Goal: Task Accomplishment & Management: Complete application form

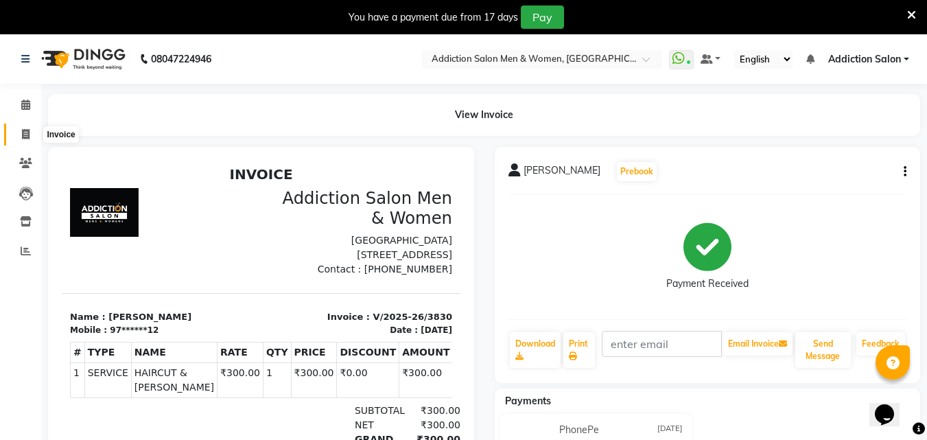
click at [27, 129] on icon at bounding box center [26, 134] width 8 height 10
select select "service"
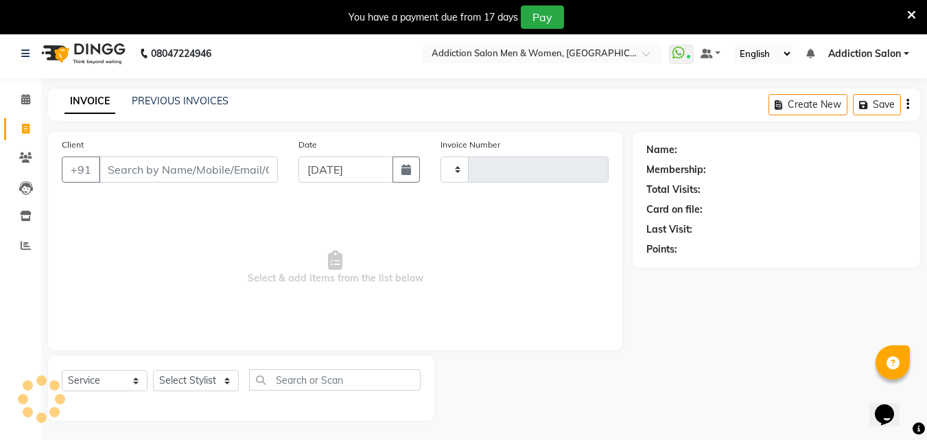
scroll to position [34, 0]
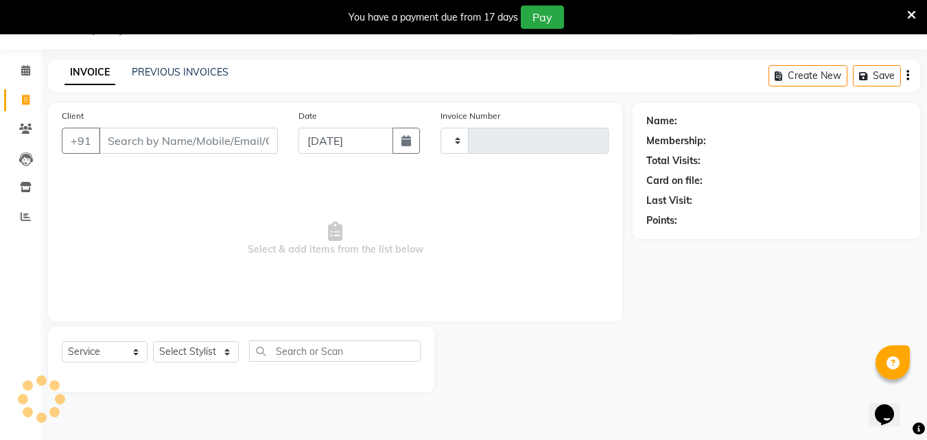
type input "3831"
select select "6595"
click at [202, 150] on input "Client" at bounding box center [188, 141] width 179 height 26
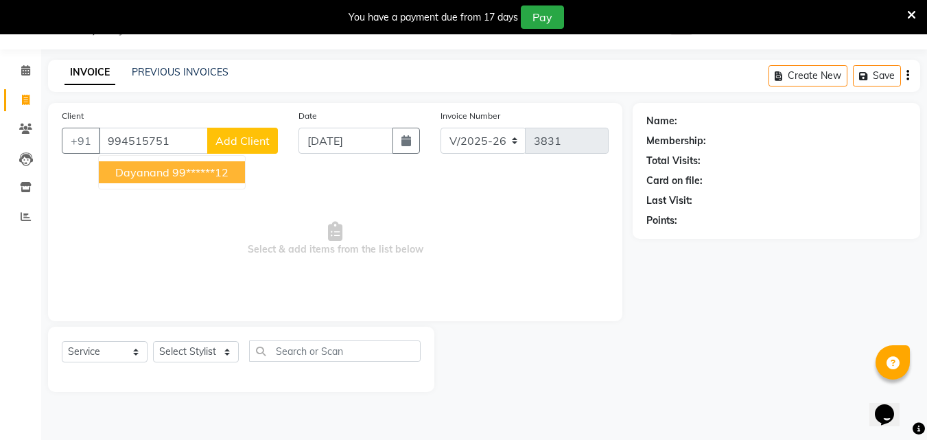
click at [152, 172] on span "Dayanand" at bounding box center [142, 172] width 54 height 14
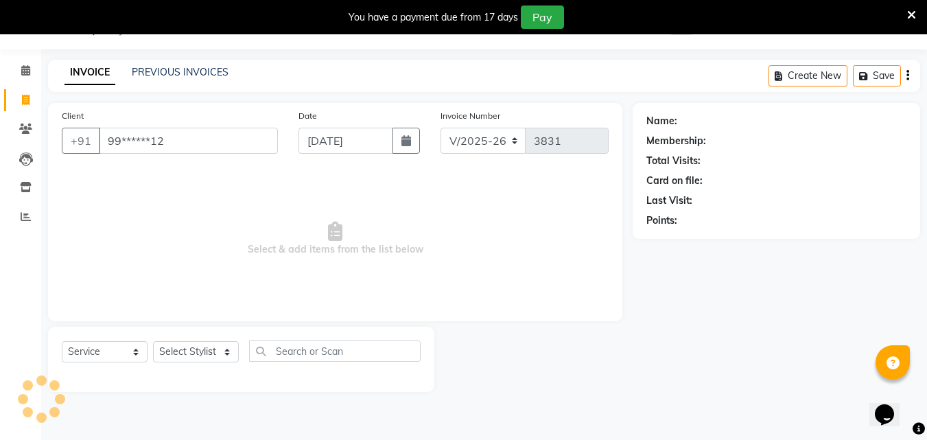
type input "99******12"
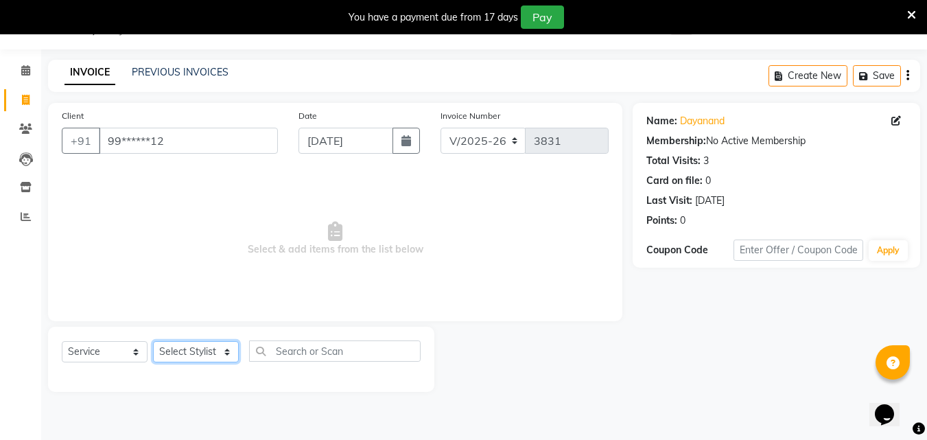
click at [196, 344] on select "Select Stylist Addiction Salon ANJALI BANSIKA [PERSON_NAME] [PERSON_NAME] [PERS…" at bounding box center [196, 351] width 86 height 21
select select "86847"
click at [153, 341] on select "Select Stylist Addiction Salon ANJALI BANSIKA [PERSON_NAME] [PERSON_NAME] [PERS…" at bounding box center [196, 351] width 86 height 21
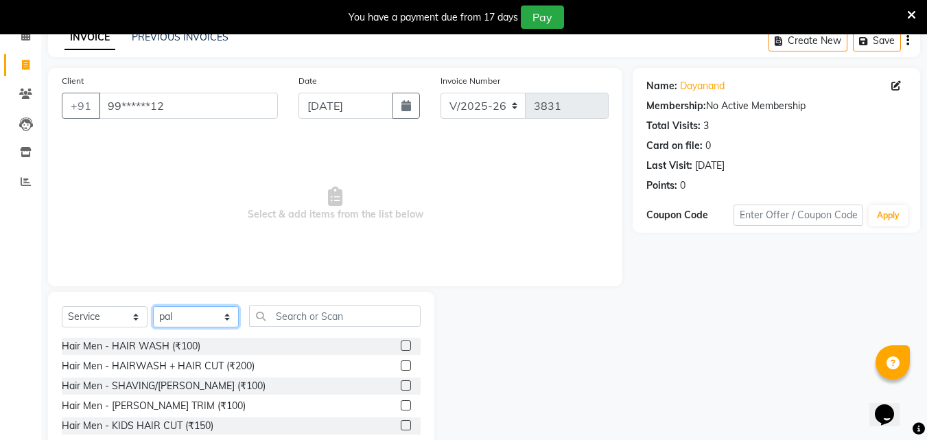
scroll to position [103, 0]
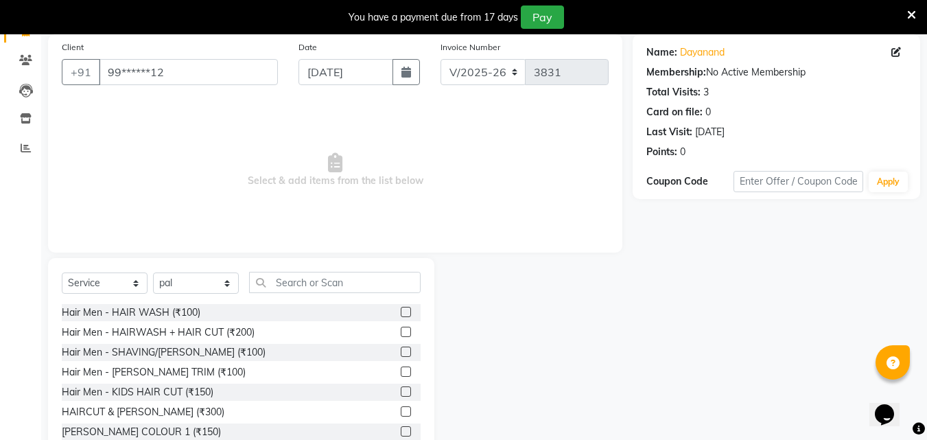
click at [401, 412] on label at bounding box center [406, 411] width 10 height 10
click at [401, 412] on input "checkbox" at bounding box center [405, 412] width 9 height 9
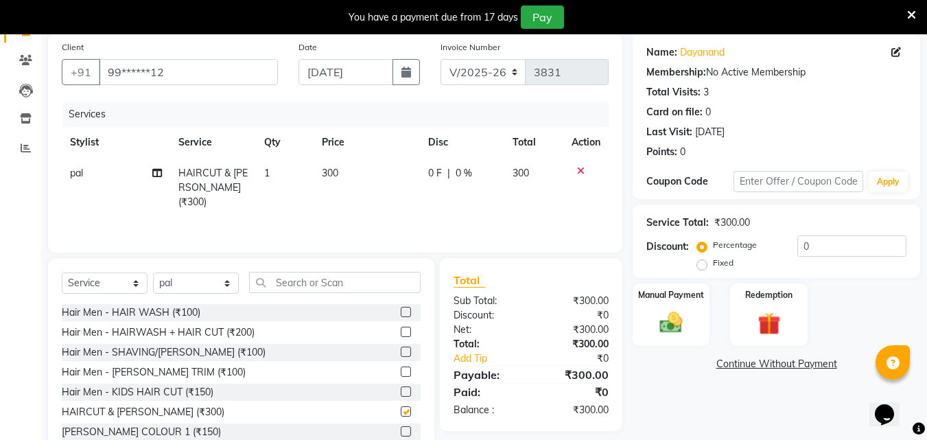
checkbox input "false"
click at [672, 318] on img at bounding box center [671, 322] width 38 height 27
click at [794, 361] on span "PhonePe" at bounding box center [786, 365] width 39 height 16
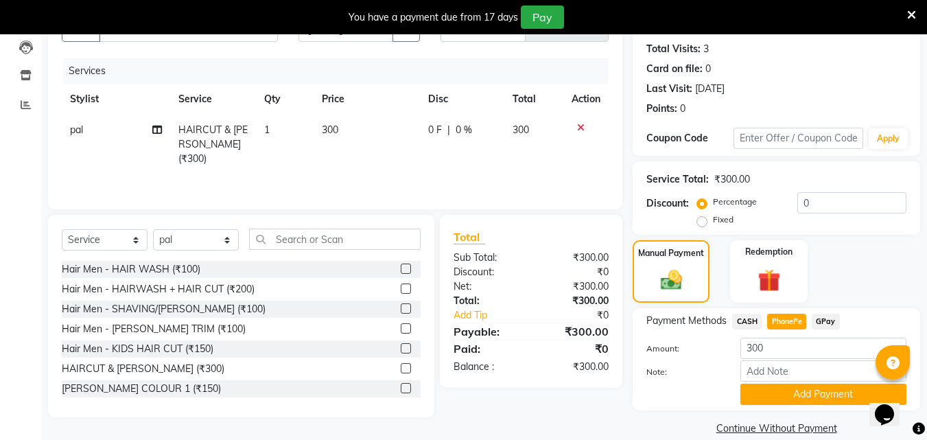
scroll to position [165, 0]
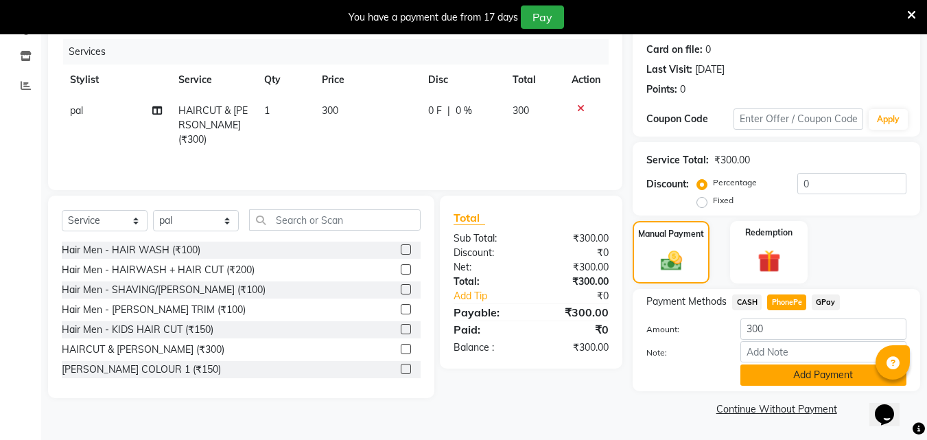
click at [797, 373] on button "Add Payment" at bounding box center [823, 374] width 166 height 21
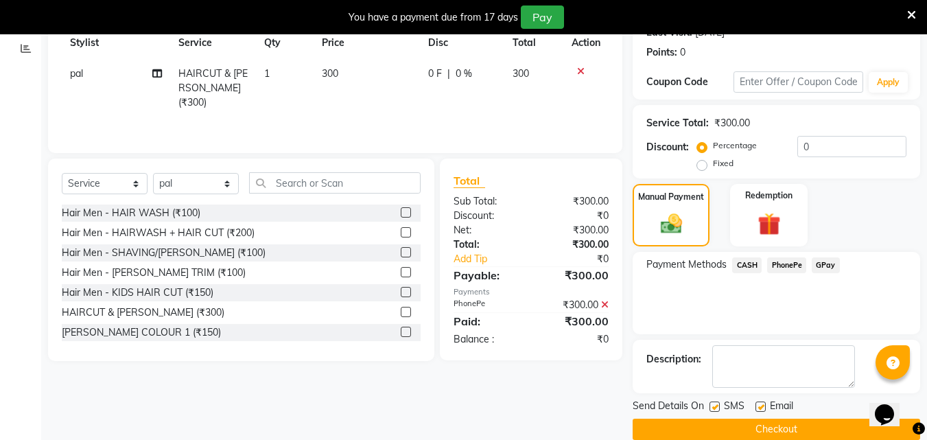
scroll to position [223, 0]
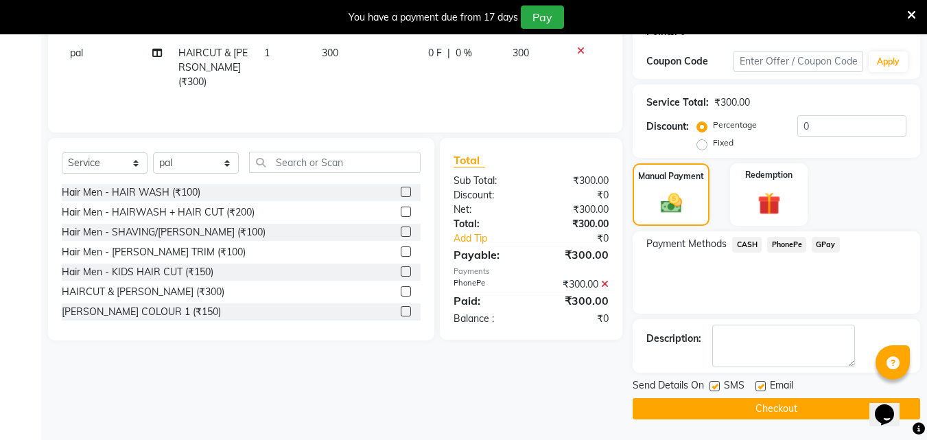
click at [781, 400] on button "Checkout" at bounding box center [776, 408] width 287 height 21
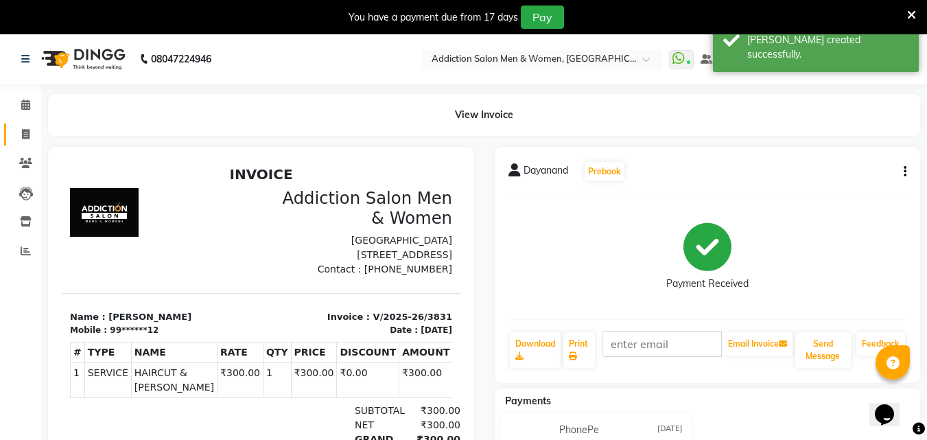
click at [25, 134] on icon at bounding box center [26, 134] width 8 height 10
select select "service"
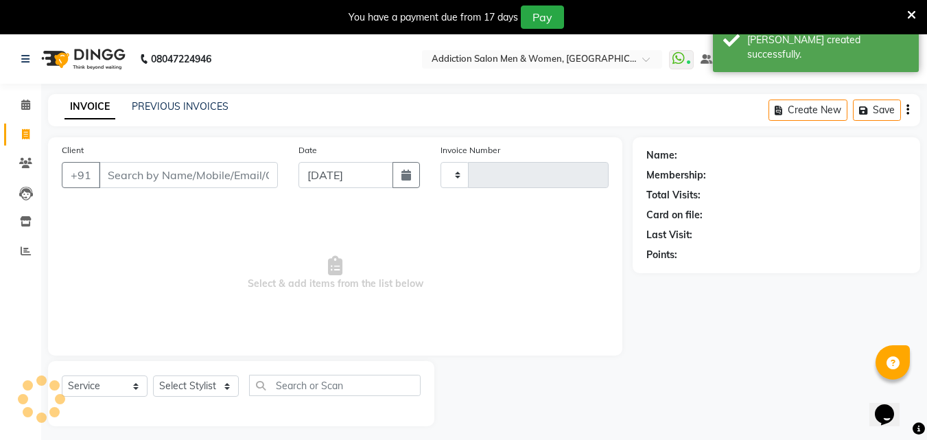
type input "3832"
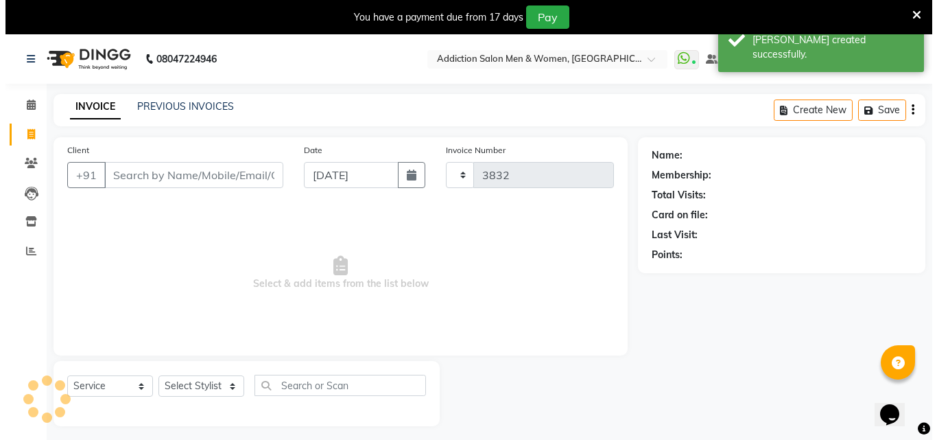
scroll to position [34, 0]
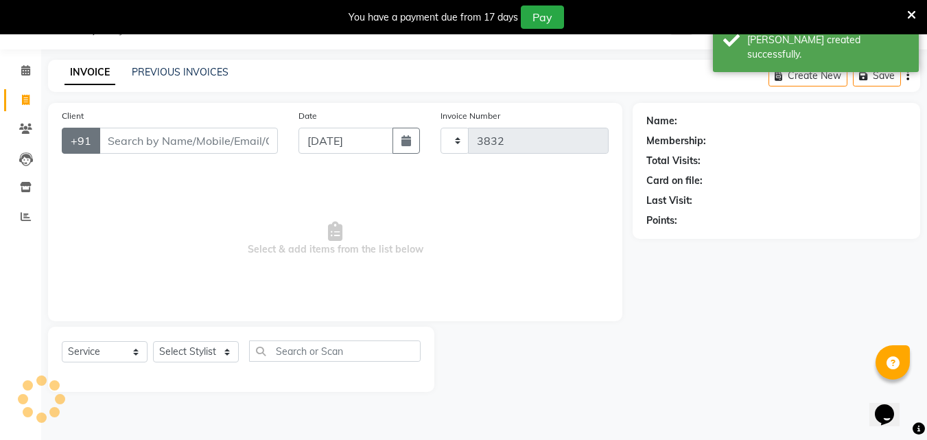
select select "6595"
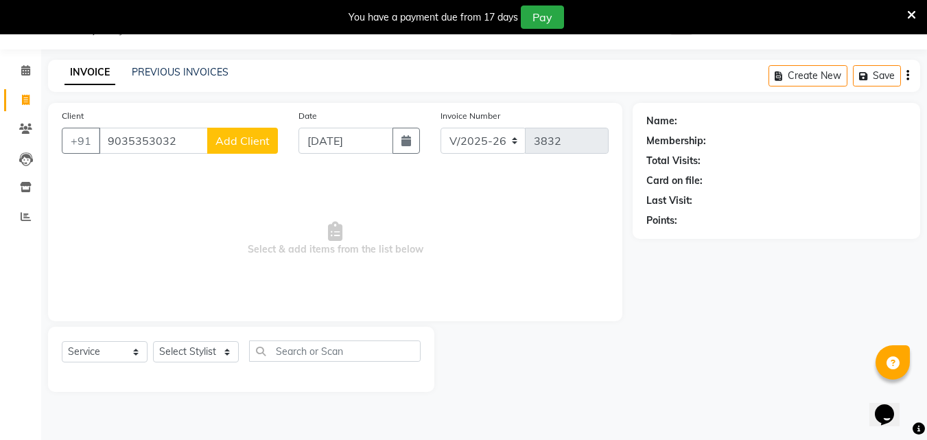
type input "9035353032"
click at [260, 141] on span "Add Client" at bounding box center [242, 141] width 54 height 14
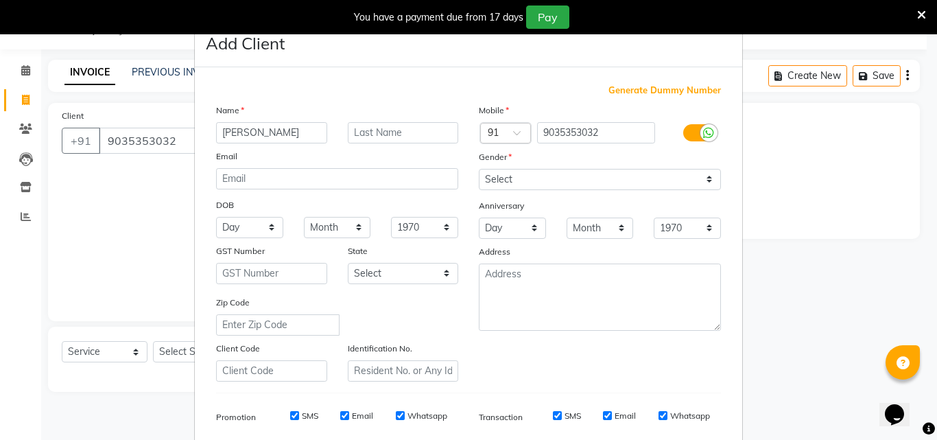
click at [222, 137] on input "[PERSON_NAME]" at bounding box center [271, 132] width 111 height 21
type input "[PERSON_NAME]"
click at [555, 174] on select "Select [DEMOGRAPHIC_DATA] [DEMOGRAPHIC_DATA] Other Prefer Not To Say" at bounding box center [600, 179] width 242 height 21
select select "[DEMOGRAPHIC_DATA]"
click at [479, 169] on select "Select [DEMOGRAPHIC_DATA] [DEMOGRAPHIC_DATA] Other Prefer Not To Say" at bounding box center [600, 179] width 242 height 21
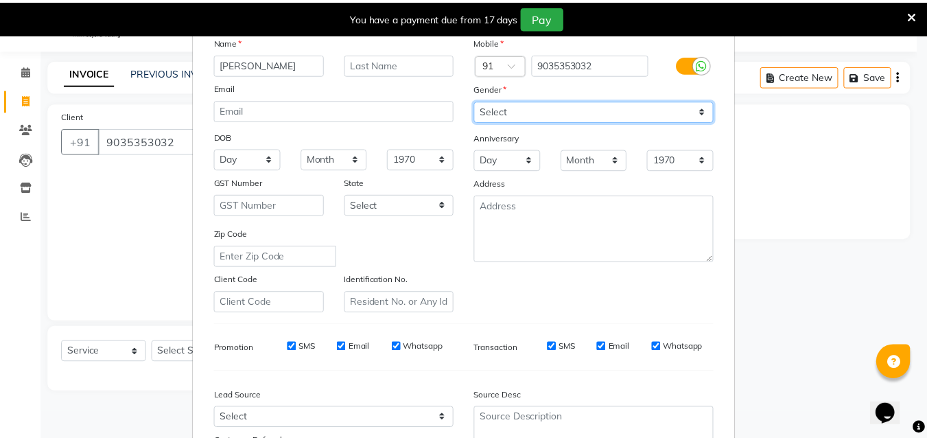
scroll to position [193, 0]
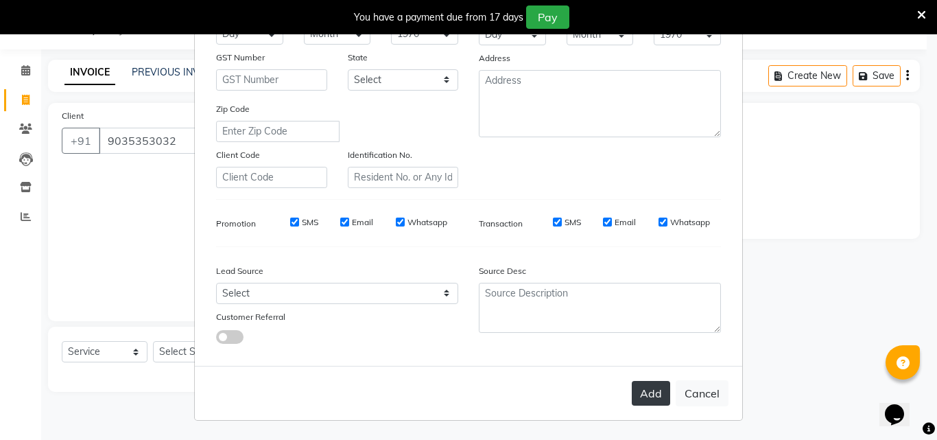
click at [637, 395] on button "Add" at bounding box center [651, 393] width 38 height 25
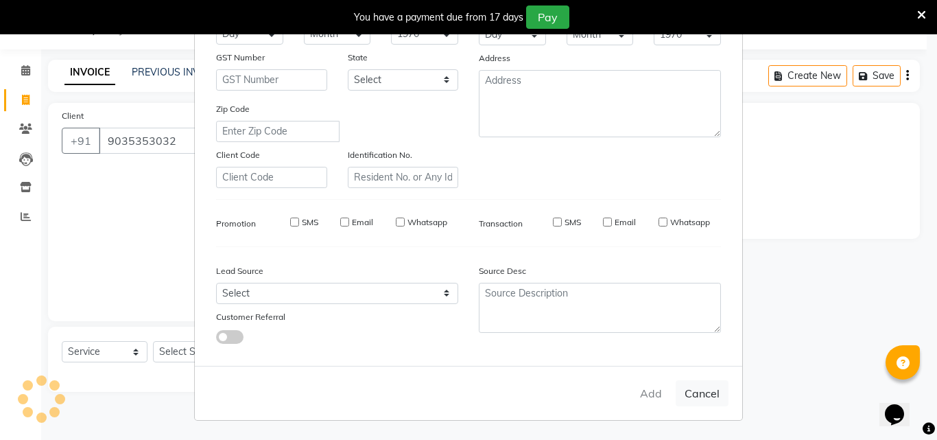
type input "90******32"
select select
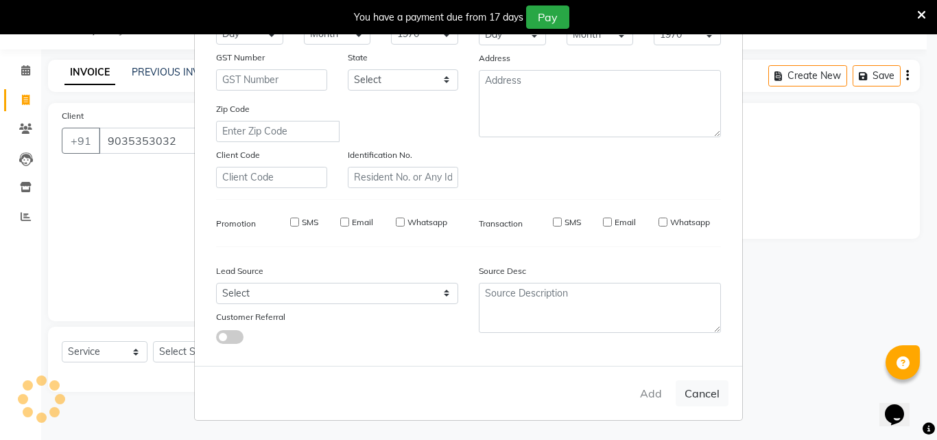
select select
checkbox input "false"
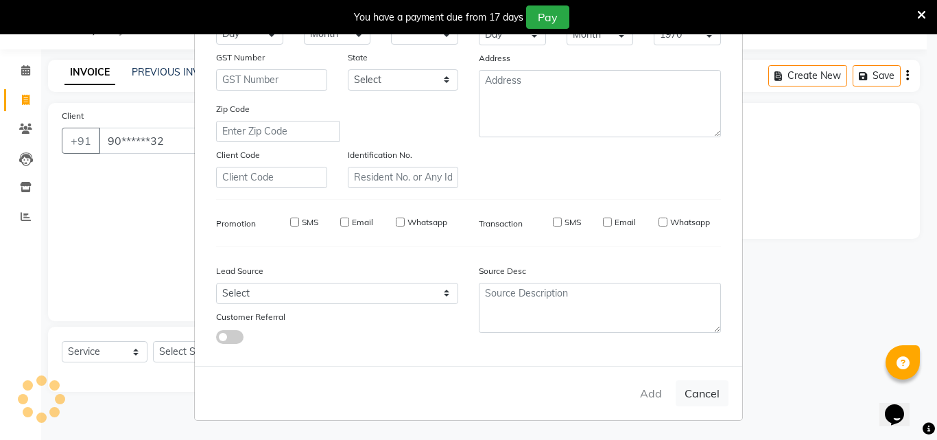
checkbox input "false"
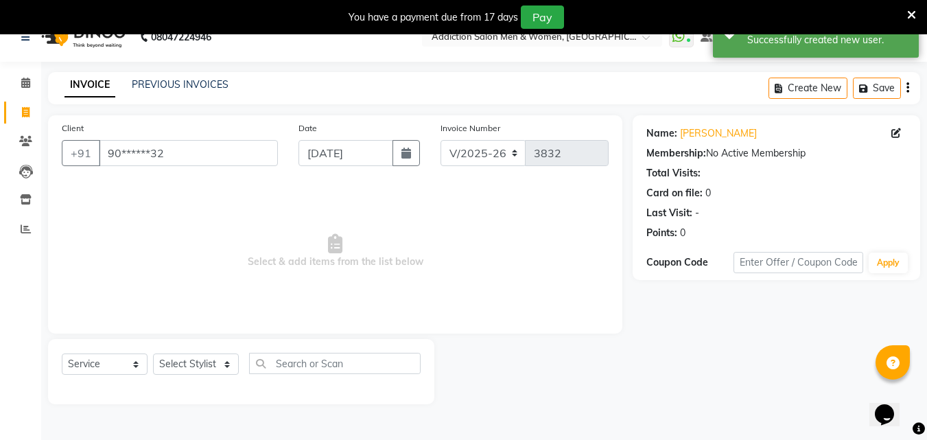
scroll to position [34, 0]
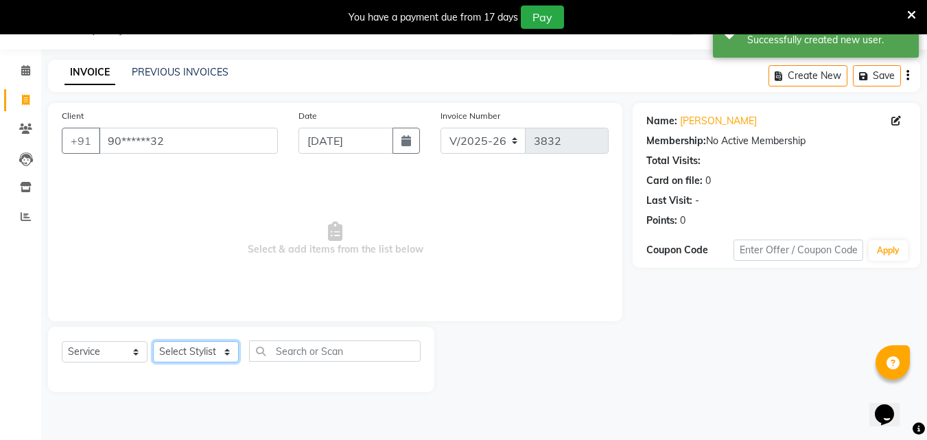
click at [179, 346] on select "Select Stylist Addiction Salon ANJALI BANSIKA [PERSON_NAME] [PERSON_NAME] [PERS…" at bounding box center [196, 351] width 86 height 21
select select "67107"
click at [153, 341] on select "Select Stylist Addiction Salon ANJALI BANSIKA [PERSON_NAME] [PERSON_NAME] [PERS…" at bounding box center [196, 351] width 86 height 21
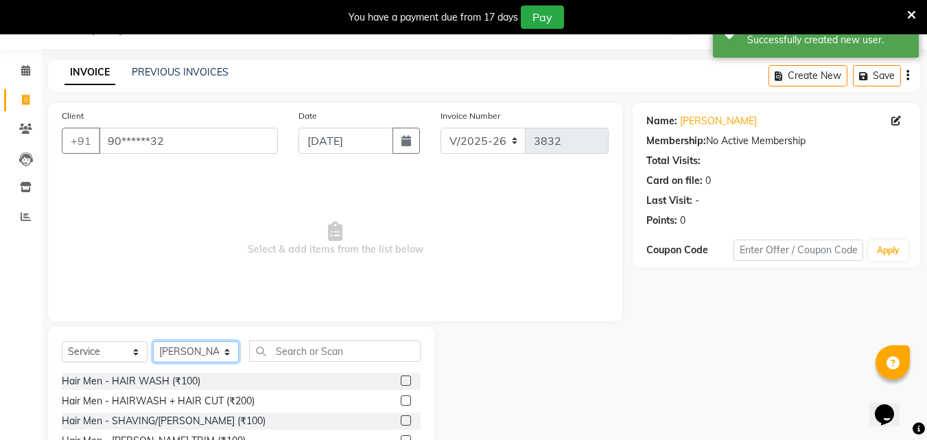
scroll to position [144, 0]
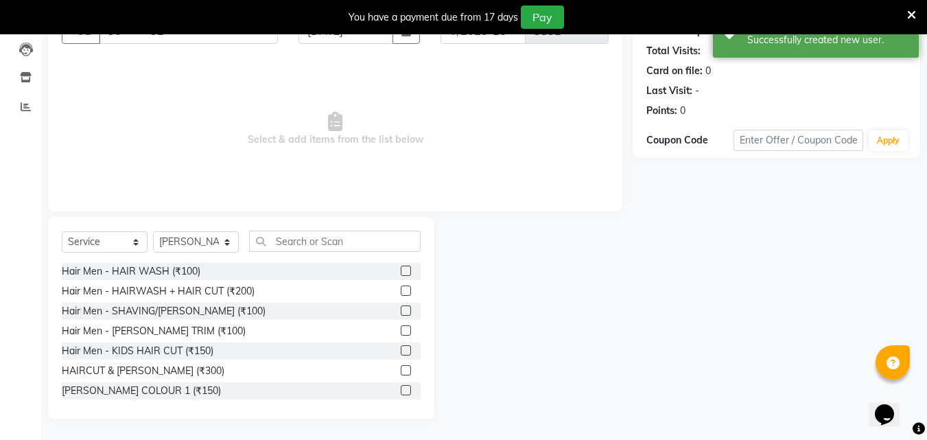
click at [401, 370] on label at bounding box center [406, 370] width 10 height 10
click at [401, 370] on input "checkbox" at bounding box center [405, 370] width 9 height 9
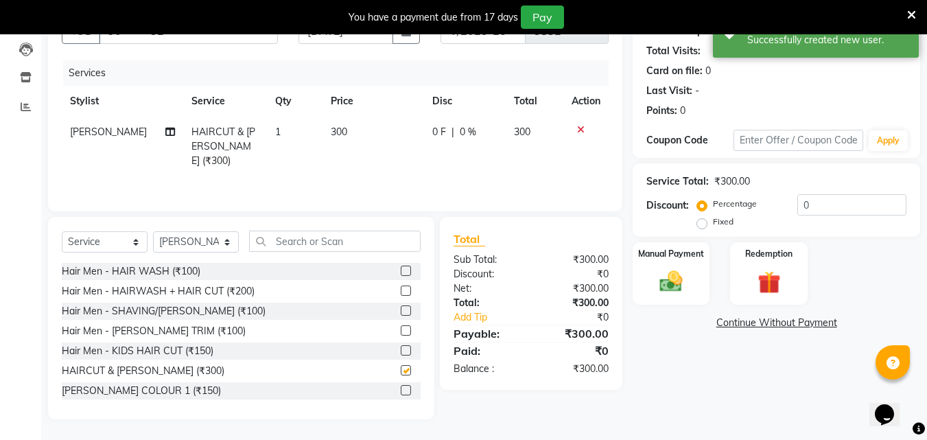
checkbox input "false"
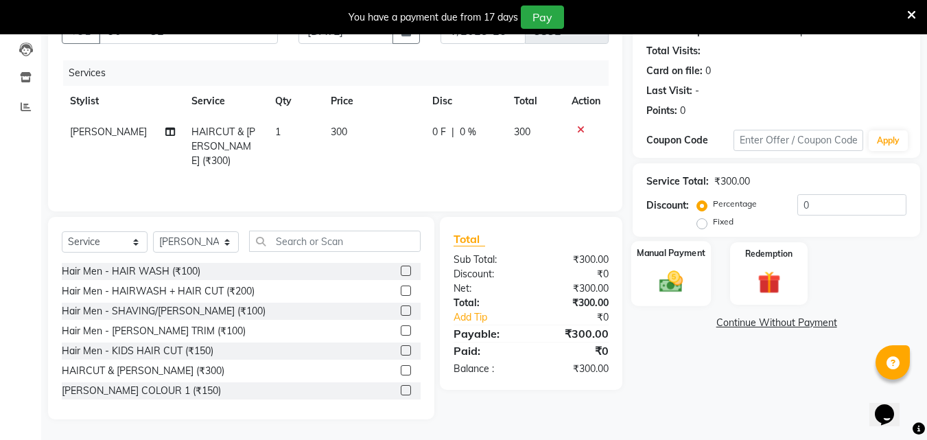
drag, startPoint x: 661, startPoint y: 302, endPoint x: 668, endPoint y: 303, distance: 7.6
click at [661, 302] on div "Manual Payment" at bounding box center [671, 273] width 80 height 65
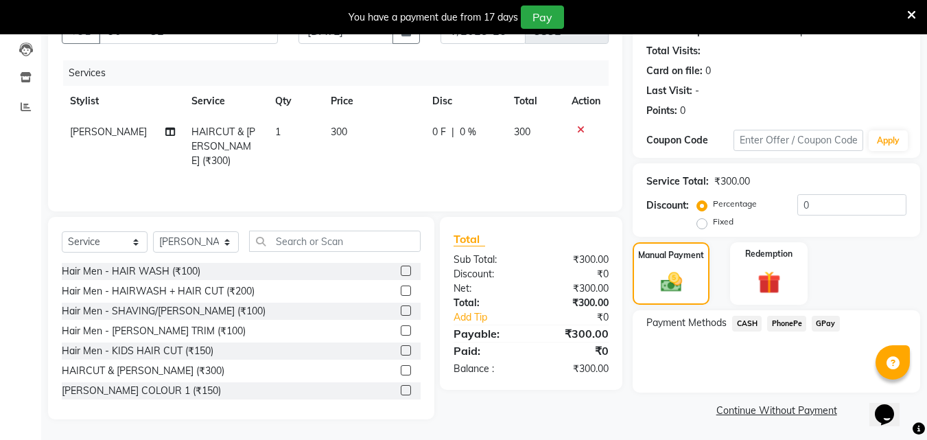
click at [780, 327] on span "PhonePe" at bounding box center [786, 324] width 39 height 16
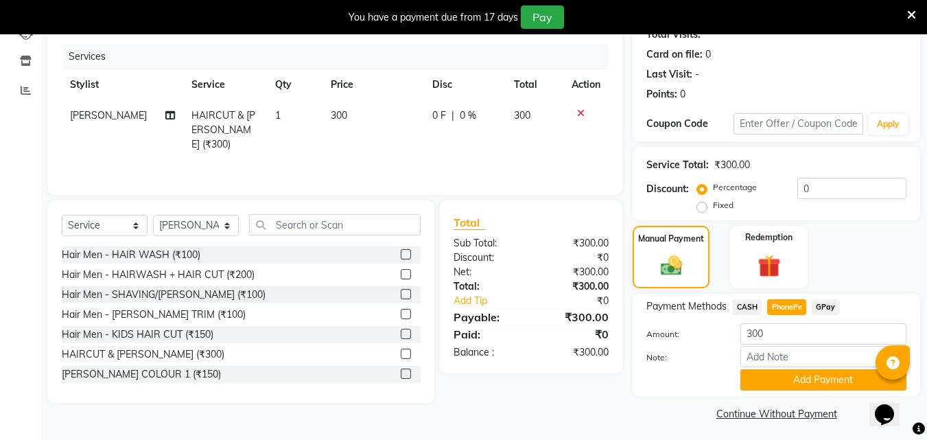
scroll to position [165, 0]
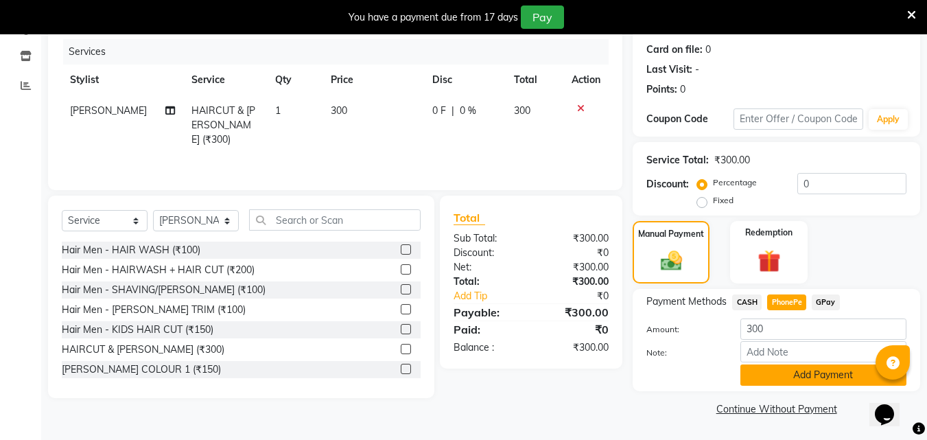
click at [798, 366] on button "Add Payment" at bounding box center [823, 374] width 166 height 21
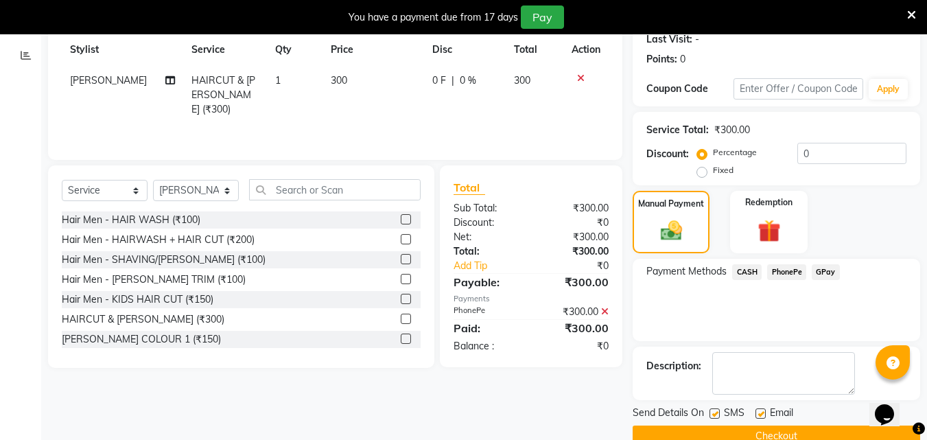
scroll to position [223, 0]
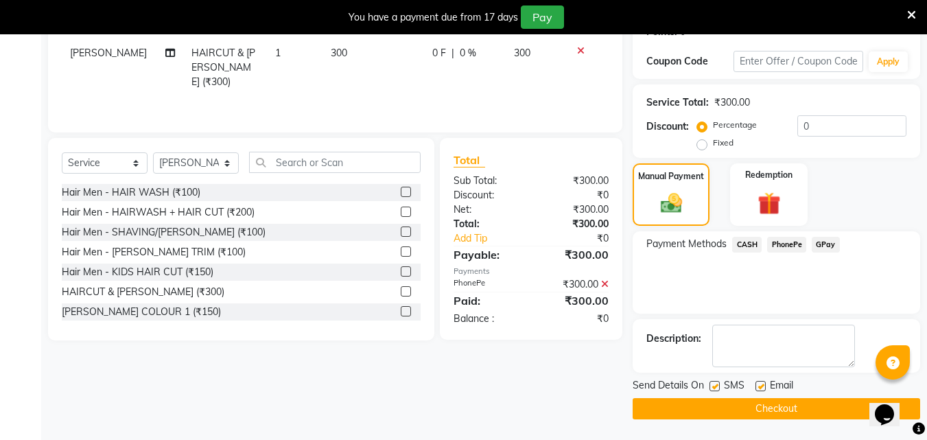
click at [816, 404] on button "Checkout" at bounding box center [776, 408] width 287 height 21
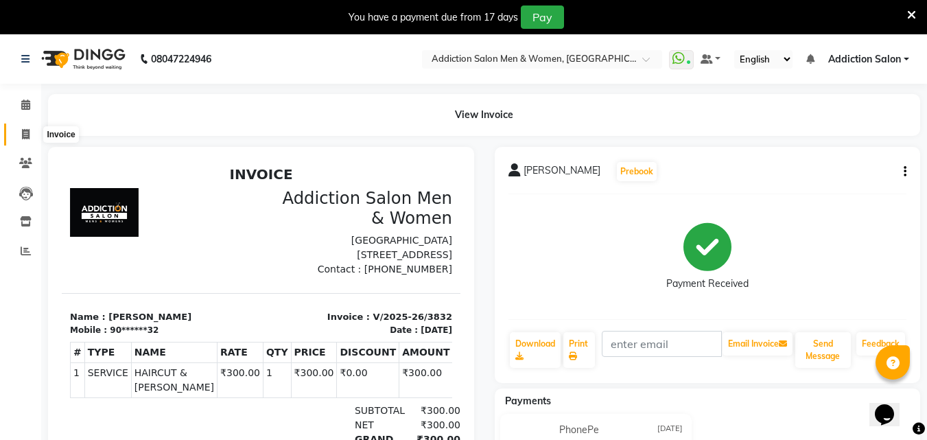
click at [21, 131] on span at bounding box center [26, 135] width 24 height 16
select select "service"
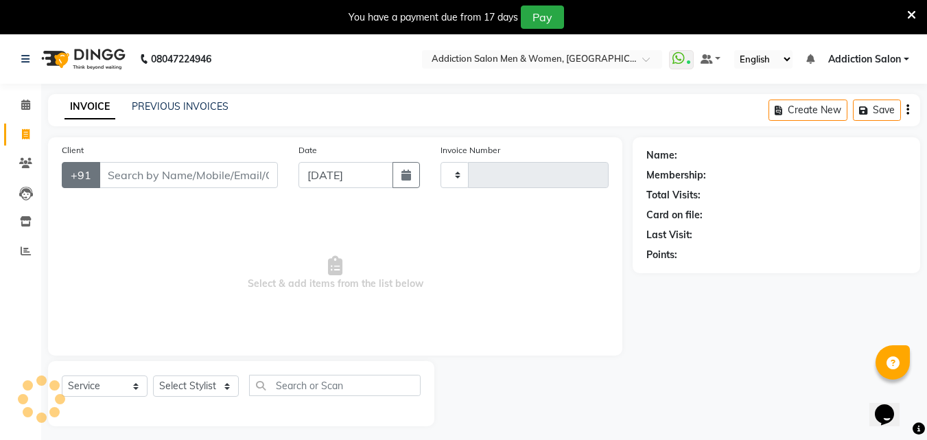
scroll to position [34, 0]
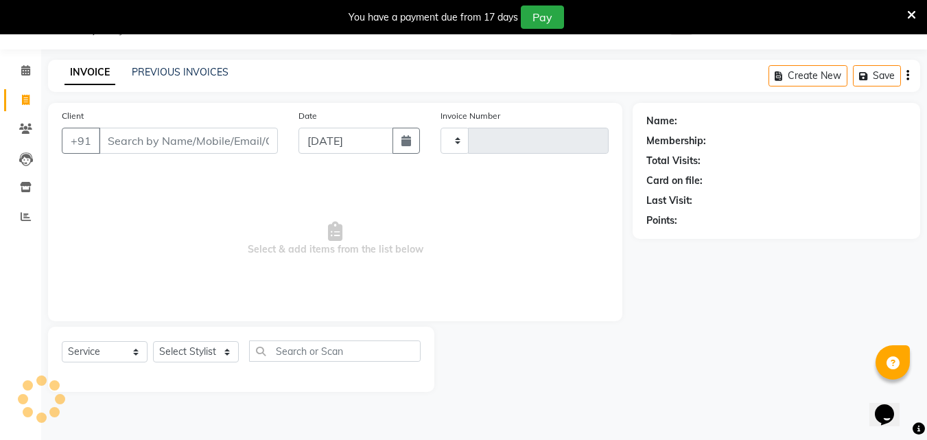
type input "3833"
select select "6595"
click at [172, 140] on input "Client" at bounding box center [188, 141] width 179 height 26
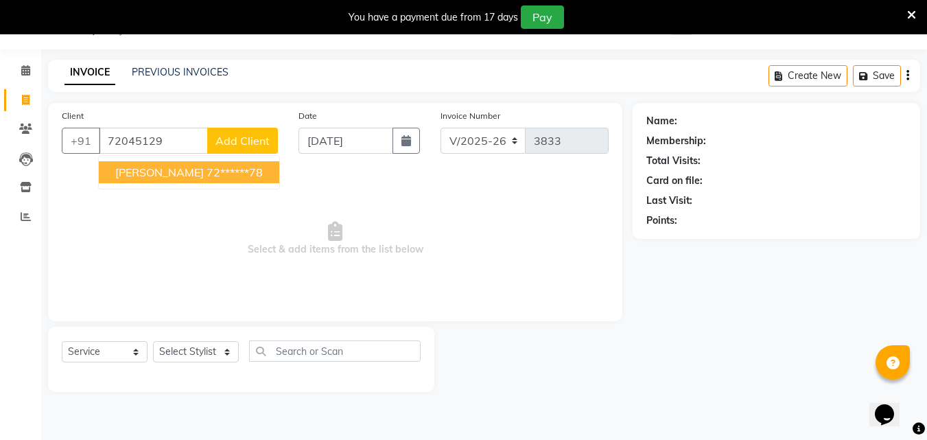
click at [207, 174] on ngb-highlight "72******78" at bounding box center [235, 172] width 56 height 14
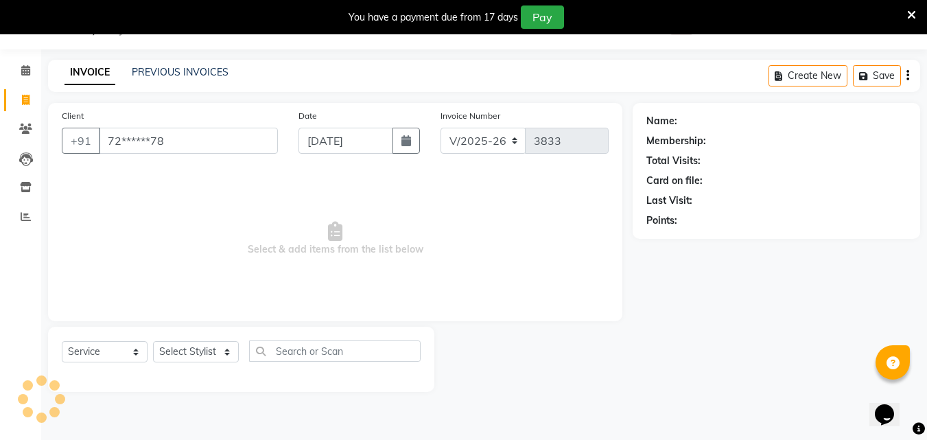
type input "72******78"
select select "1: Object"
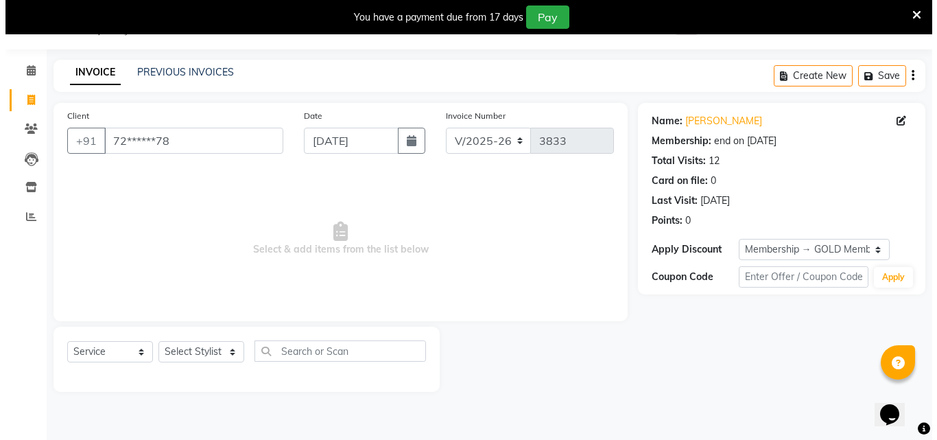
scroll to position [0, 0]
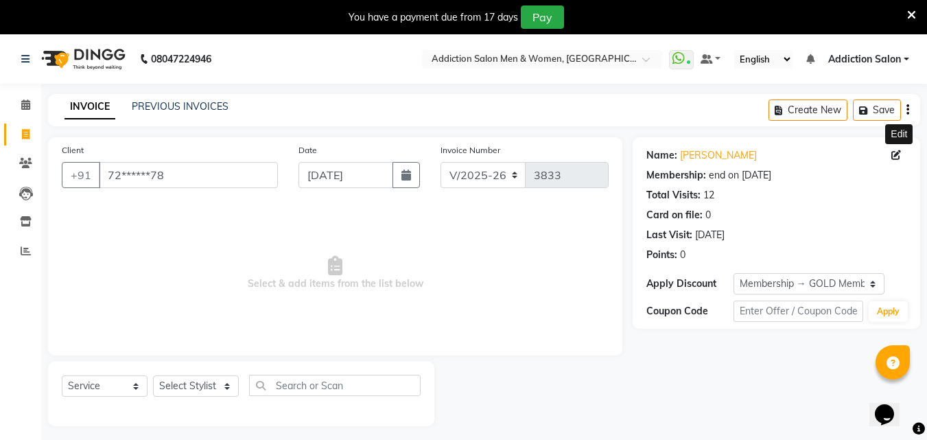
click at [897, 150] on icon at bounding box center [896, 155] width 10 height 10
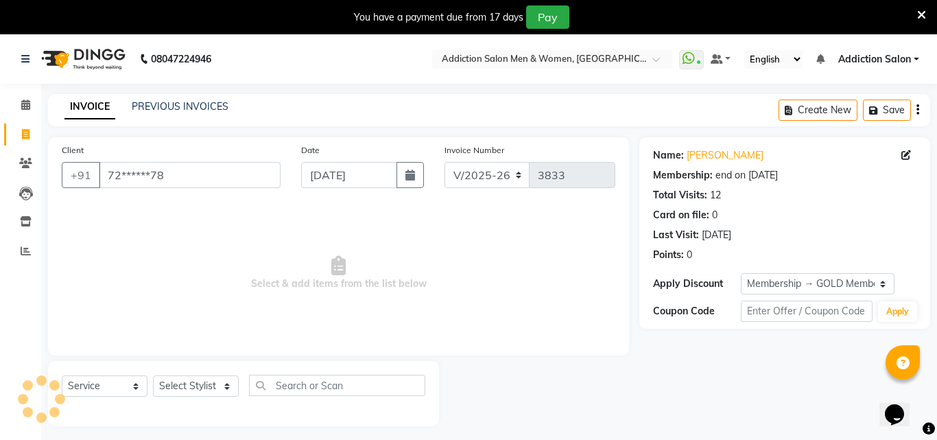
select select "13"
select select "09"
select select "1989"
select select "[DEMOGRAPHIC_DATA]"
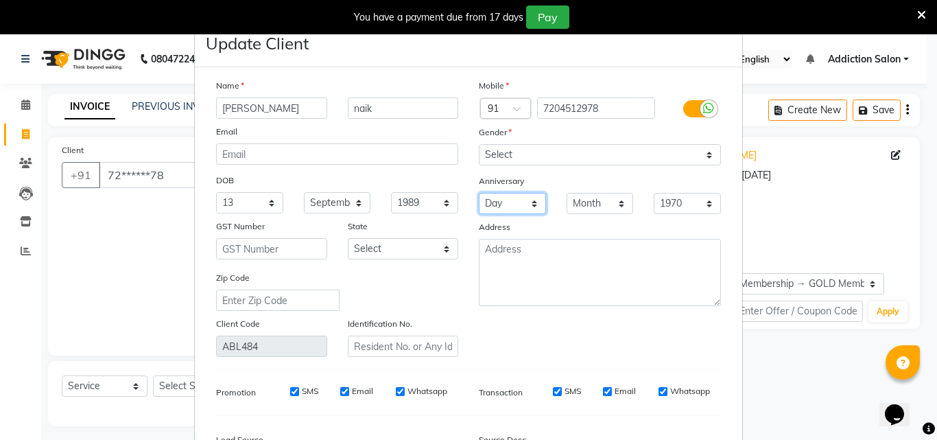
click at [503, 207] on select "Day 01 02 03 04 05 06 07 08 09 10 11 12 13 14 15 16 17 18 19 20 21 22 23 24 25 …" at bounding box center [512, 203] width 67 height 21
click at [687, 204] on select "1970 1971 1972 1973 1974 1975 1976 1977 1978 1979 1980 1981 1982 1983 1984 1985…" at bounding box center [687, 203] width 67 height 21
select select "2013"
click at [654, 193] on select "1970 1971 1972 1973 1974 1975 1976 1977 1978 1979 1980 1981 1982 1983 1984 1985…" at bounding box center [687, 203] width 67 height 21
click at [573, 196] on select "Month January February March April May June July August September October Novem…" at bounding box center [600, 203] width 67 height 21
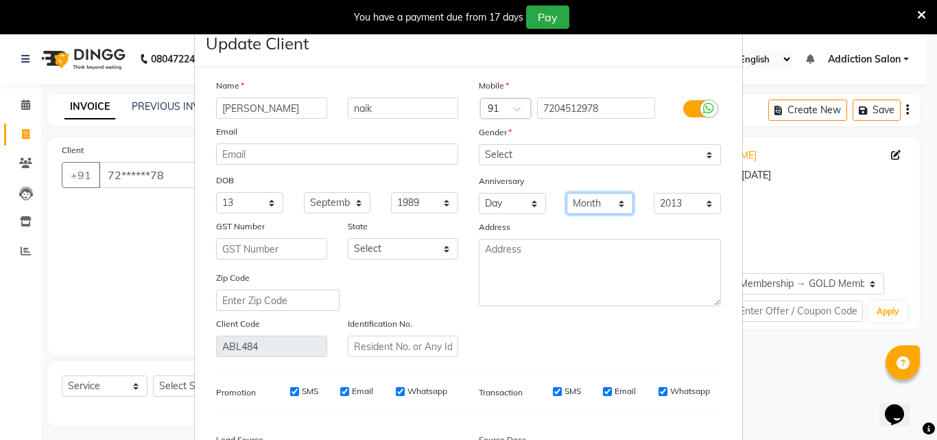
select select "03"
click at [567, 193] on select "Month January February March April May June July August September October Novem…" at bounding box center [600, 203] width 67 height 21
click at [500, 206] on select "Day 01 02 03 04 05 06 07 08 09 10 11 12 13 14 15 16 17 18 19 20 21 22 23 24 25 …" at bounding box center [512, 203] width 67 height 21
select select "01"
click at [479, 193] on select "Day 01 02 03 04 05 06 07 08 09 10 11 12 13 14 15 16 17 18 19 20 21 22 23 24 25 …" at bounding box center [512, 203] width 67 height 21
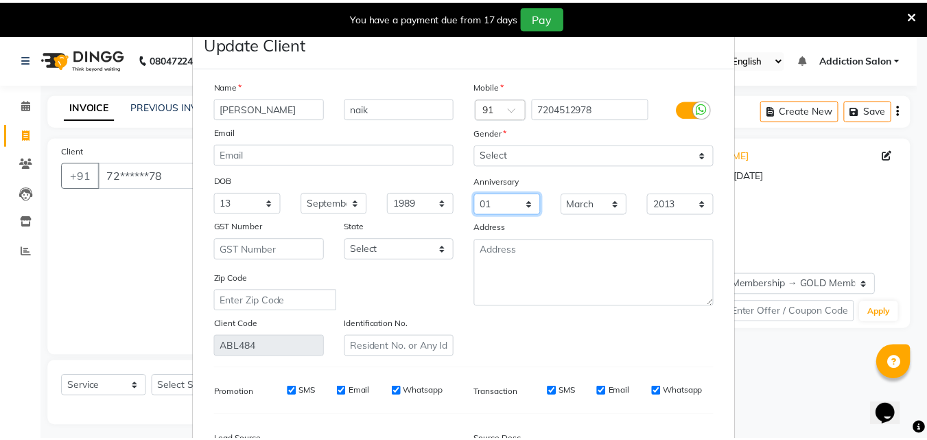
scroll to position [169, 0]
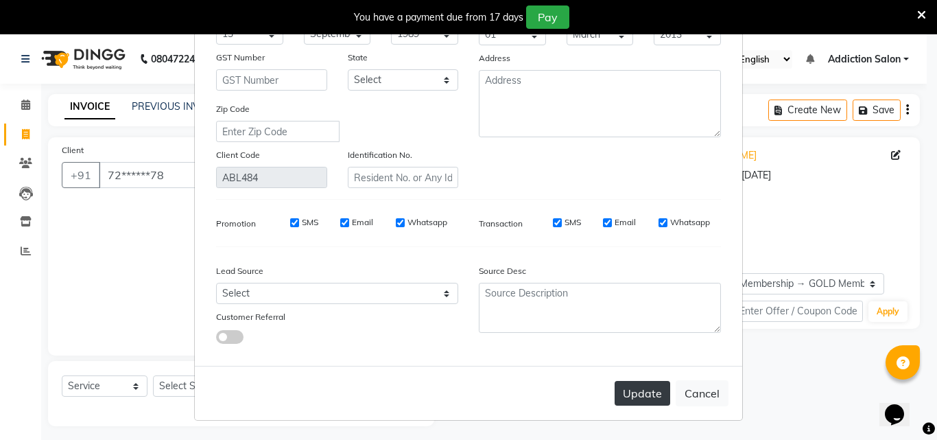
click at [638, 385] on button "Update" at bounding box center [643, 393] width 56 height 25
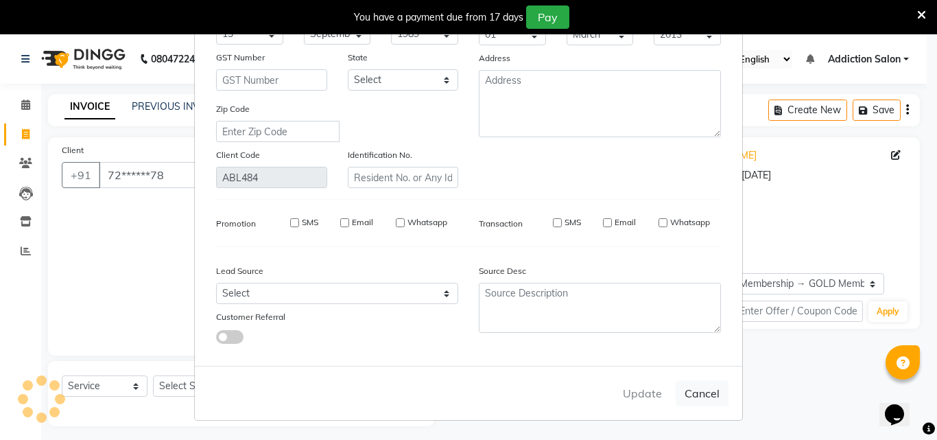
select select
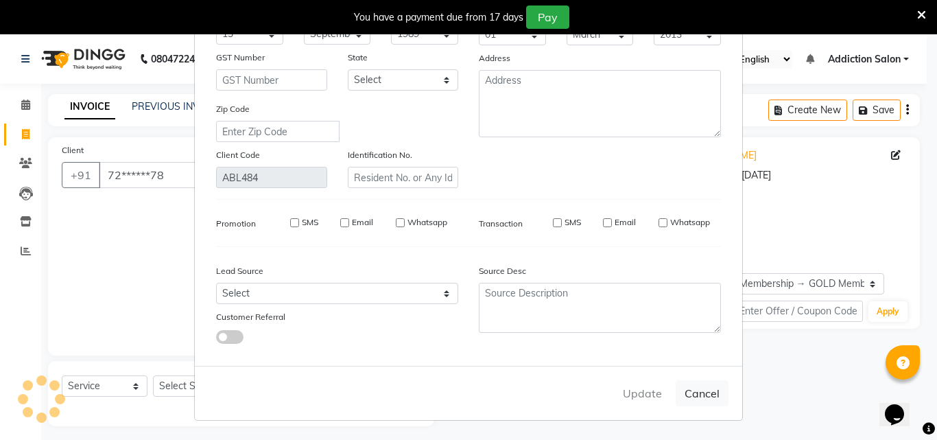
select select
checkbox input "false"
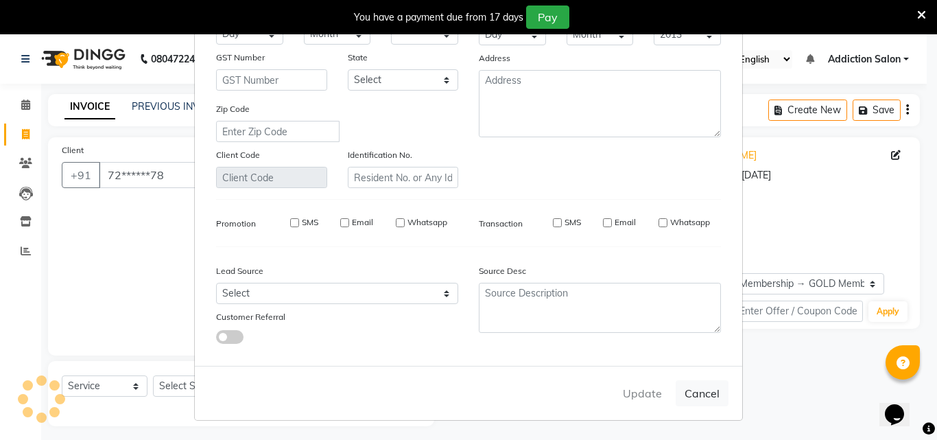
checkbox input "false"
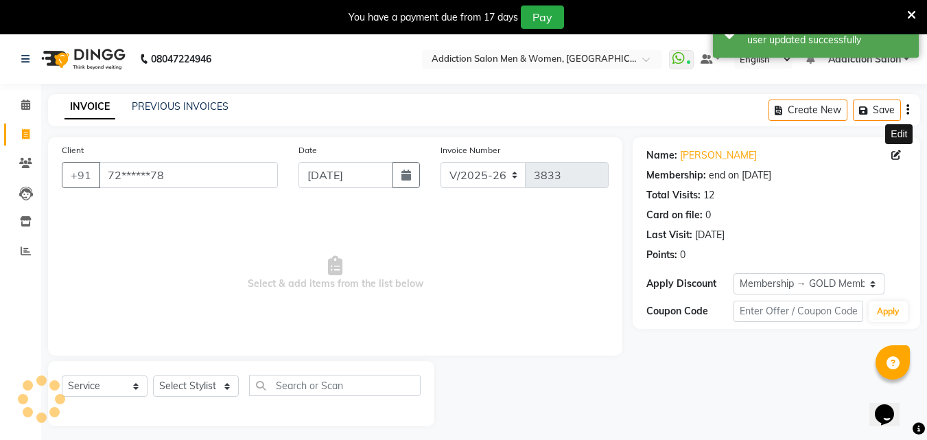
select select "2: Object"
